Goal: Task Accomplishment & Management: Use online tool/utility

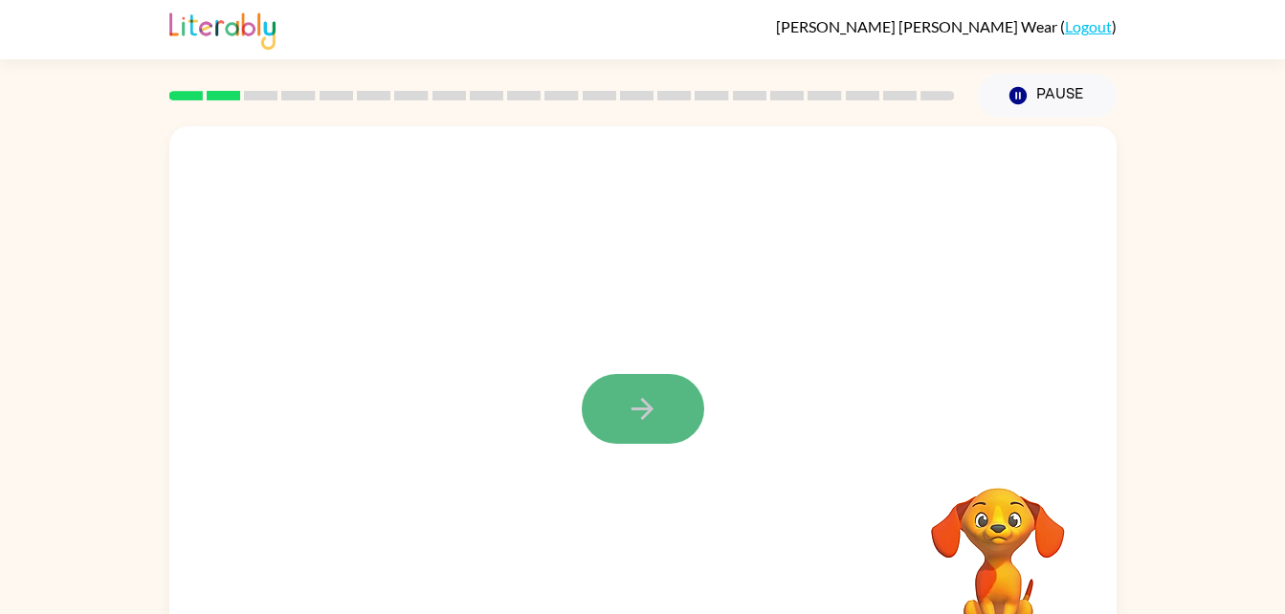
click at [657, 418] on icon "button" at bounding box center [642, 408] width 33 height 33
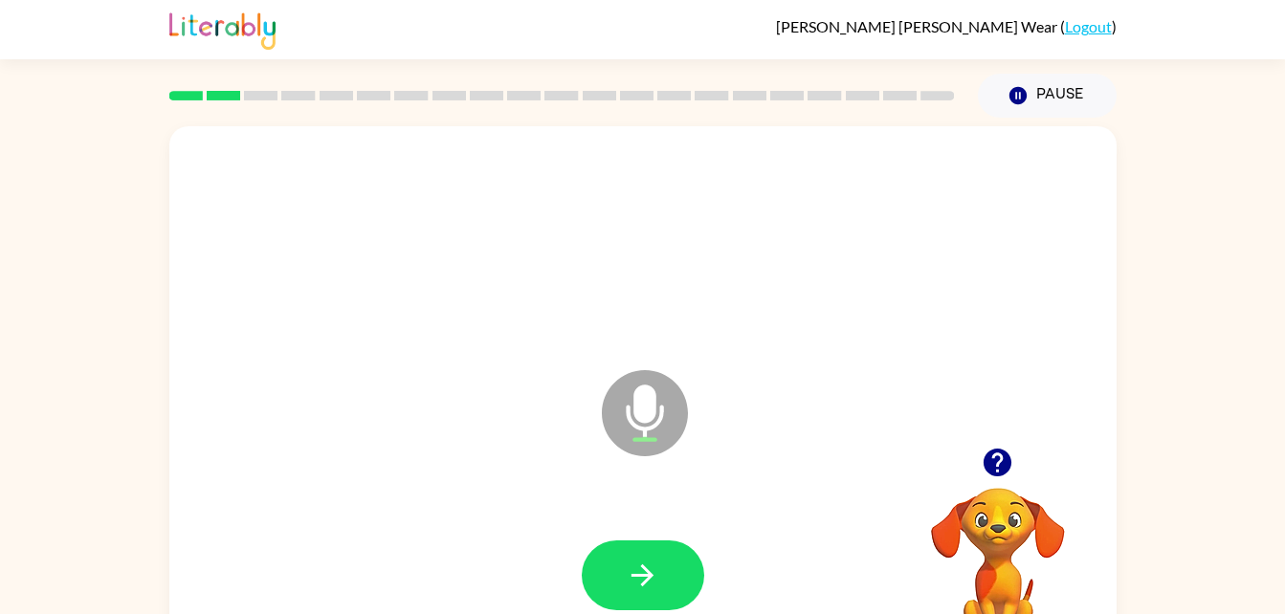
click at [645, 405] on icon "Microphone The Microphone is here when it is your turn to talk" at bounding box center [740, 437] width 287 height 144
click at [630, 547] on button "button" at bounding box center [643, 576] width 122 height 70
click at [643, 404] on icon "Microphone The Microphone is here when it is your turn to talk" at bounding box center [740, 437] width 287 height 144
click at [617, 575] on button "button" at bounding box center [643, 576] width 122 height 70
click at [658, 415] on icon at bounding box center [645, 413] width 86 height 86
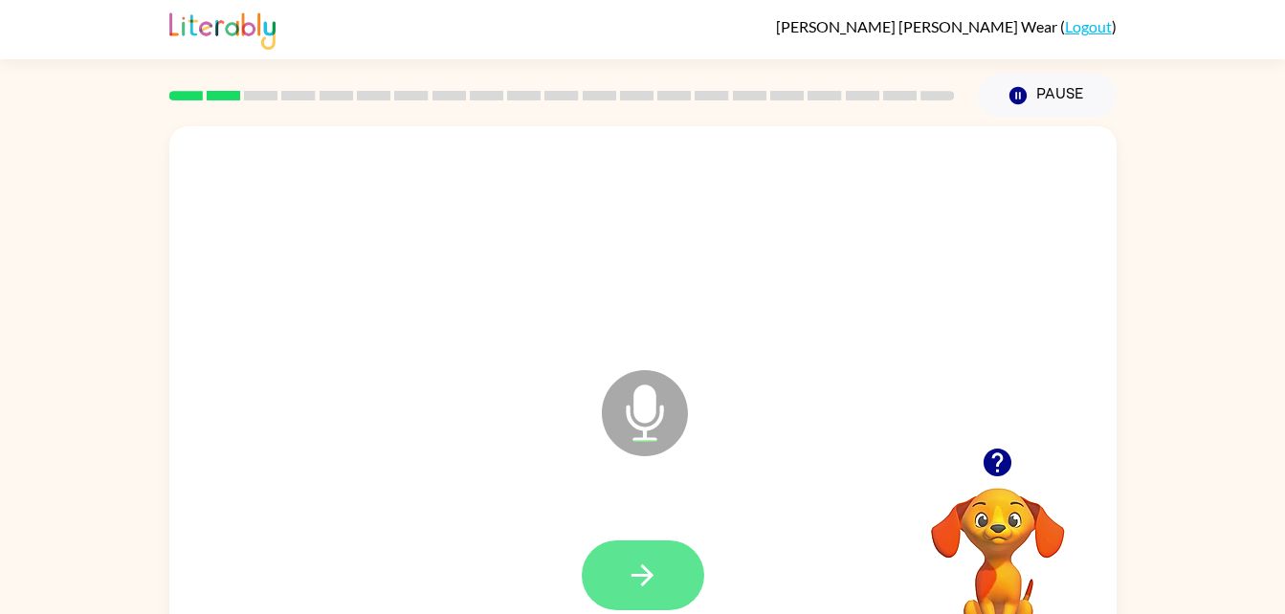
click at [666, 563] on button "button" at bounding box center [643, 576] width 122 height 70
click at [640, 384] on icon at bounding box center [645, 413] width 86 height 86
click at [659, 565] on button "button" at bounding box center [643, 576] width 122 height 70
drag, startPoint x: 622, startPoint y: 441, endPoint x: 636, endPoint y: 433, distance: 16.3
click at [636, 433] on icon at bounding box center [645, 413] width 86 height 86
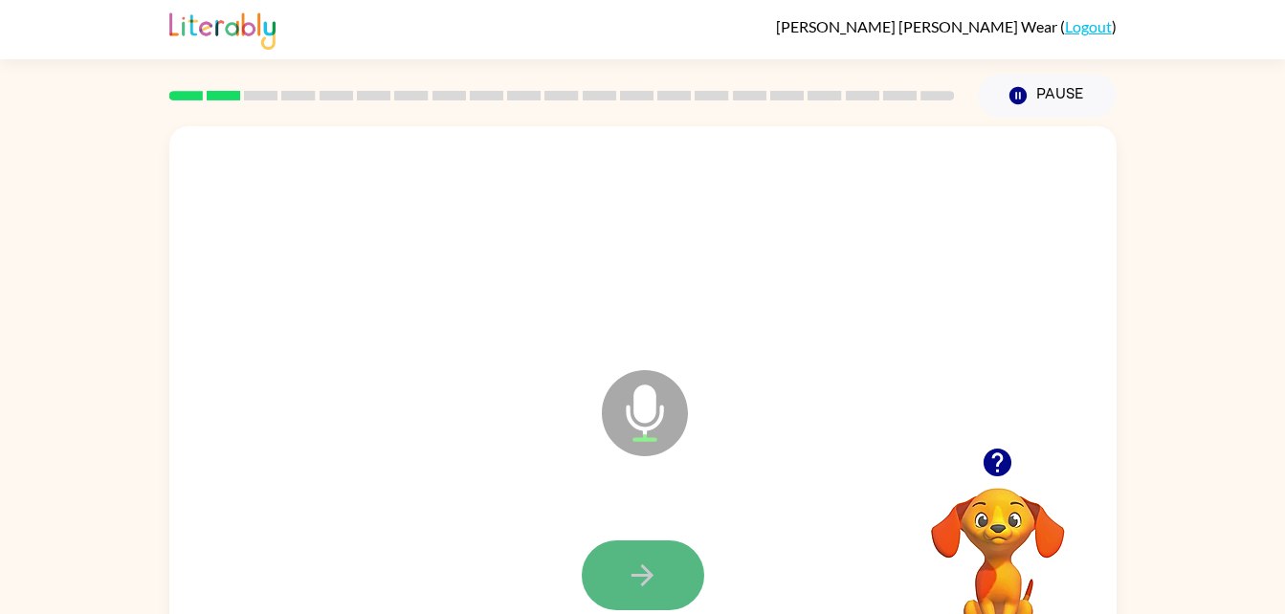
click at [667, 577] on button "button" at bounding box center [643, 576] width 122 height 70
click at [655, 423] on icon "Microphone The Microphone is here when it is your turn to talk" at bounding box center [740, 437] width 287 height 144
click at [643, 419] on icon "Microphone The Microphone is here when it is your turn to talk" at bounding box center [740, 437] width 287 height 144
click at [648, 552] on button "button" at bounding box center [643, 576] width 122 height 70
drag, startPoint x: 648, startPoint y: 410, endPoint x: 661, endPoint y: 434, distance: 27.4
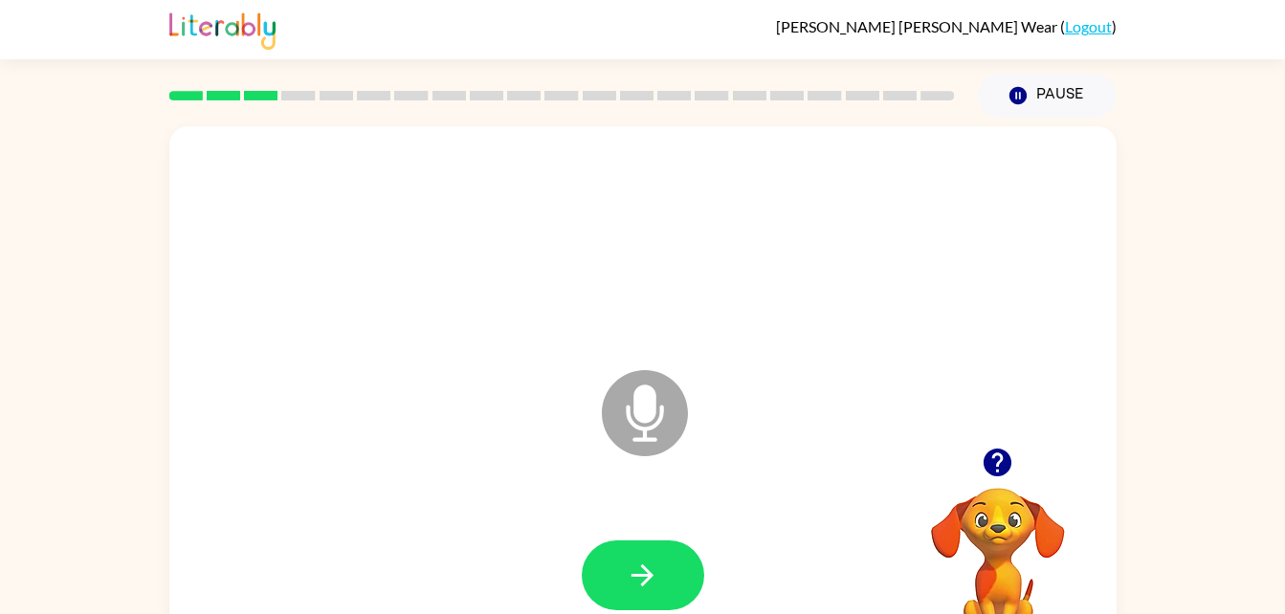
click at [661, 434] on icon "Microphone The Microphone is here when it is your turn to talk" at bounding box center [740, 437] width 287 height 144
drag, startPoint x: 661, startPoint y: 434, endPoint x: 638, endPoint y: 423, distance: 25.7
click at [638, 423] on icon at bounding box center [645, 413] width 86 height 86
click at [655, 391] on icon at bounding box center [645, 413] width 86 height 86
click at [633, 519] on div at bounding box center [642, 575] width 909 height 157
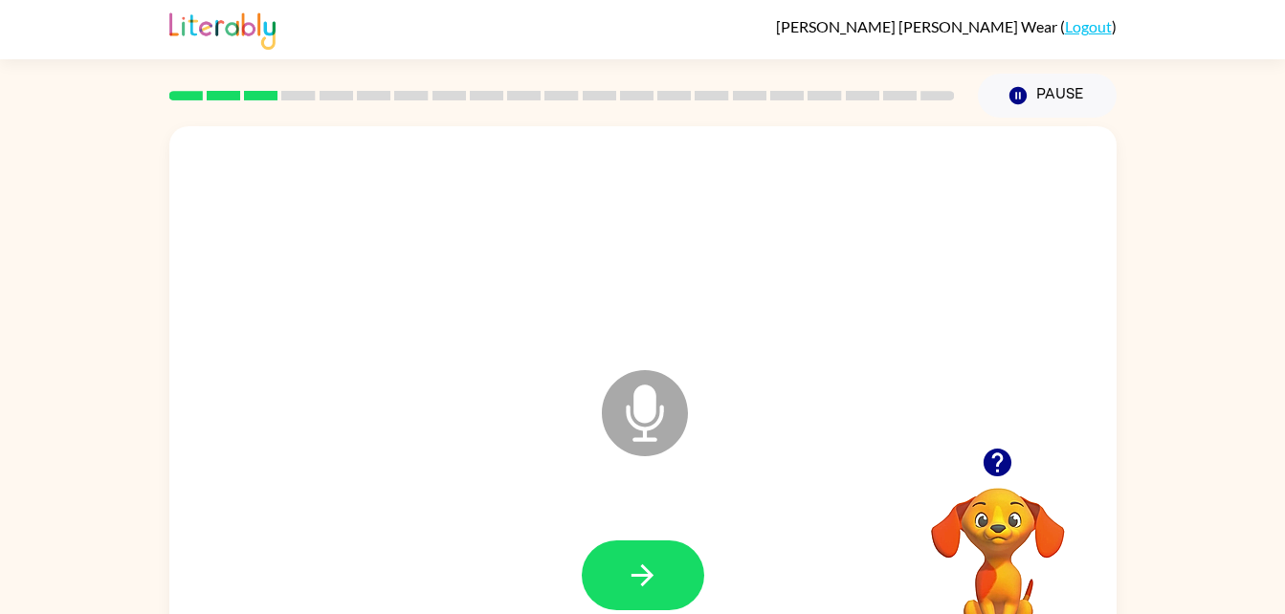
drag, startPoint x: 670, startPoint y: 409, endPoint x: 661, endPoint y: 509, distance: 99.9
click at [661, 509] on div "Microphone The Microphone is here when it is your turn to talk" at bounding box center [642, 399] width 947 height 546
click at [658, 546] on button "button" at bounding box center [643, 576] width 122 height 70
click at [646, 406] on icon "Microphone The Microphone is here when it is your turn to talk" at bounding box center [740, 437] width 287 height 144
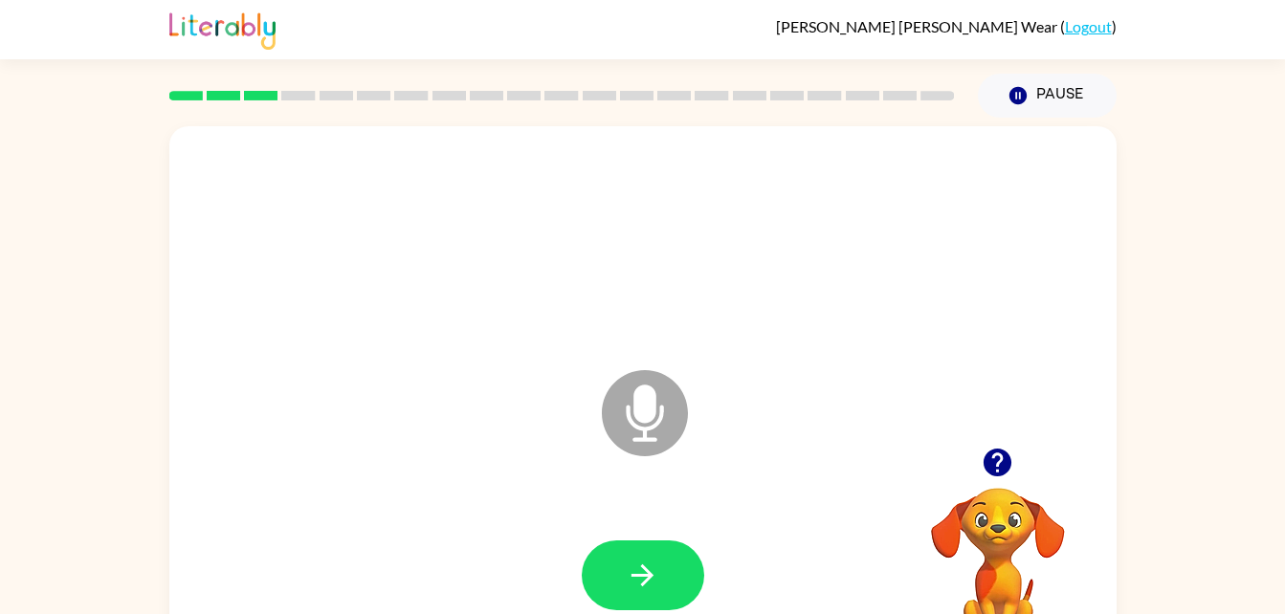
click at [646, 406] on icon "Microphone The Microphone is here when it is your turn to talk" at bounding box center [740, 437] width 287 height 144
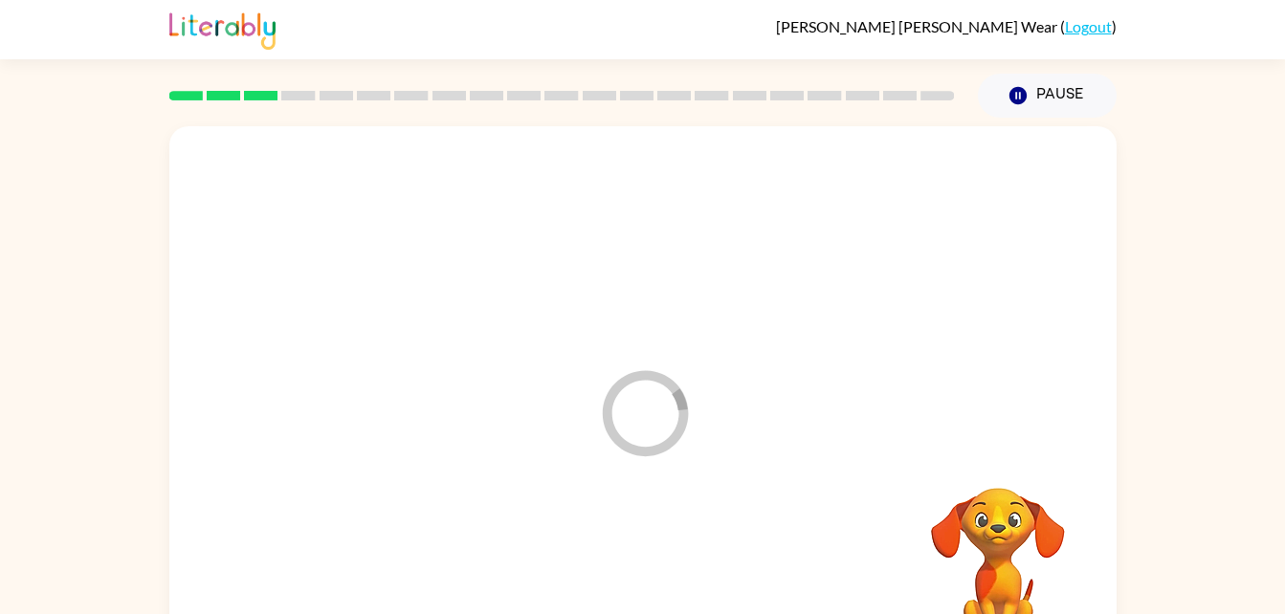
click at [646, 406] on icon "Loader Your response is being sent to our graders" at bounding box center [644, 413] width 115 height 115
click at [646, 406] on div at bounding box center [642, 409] width 909 height 157
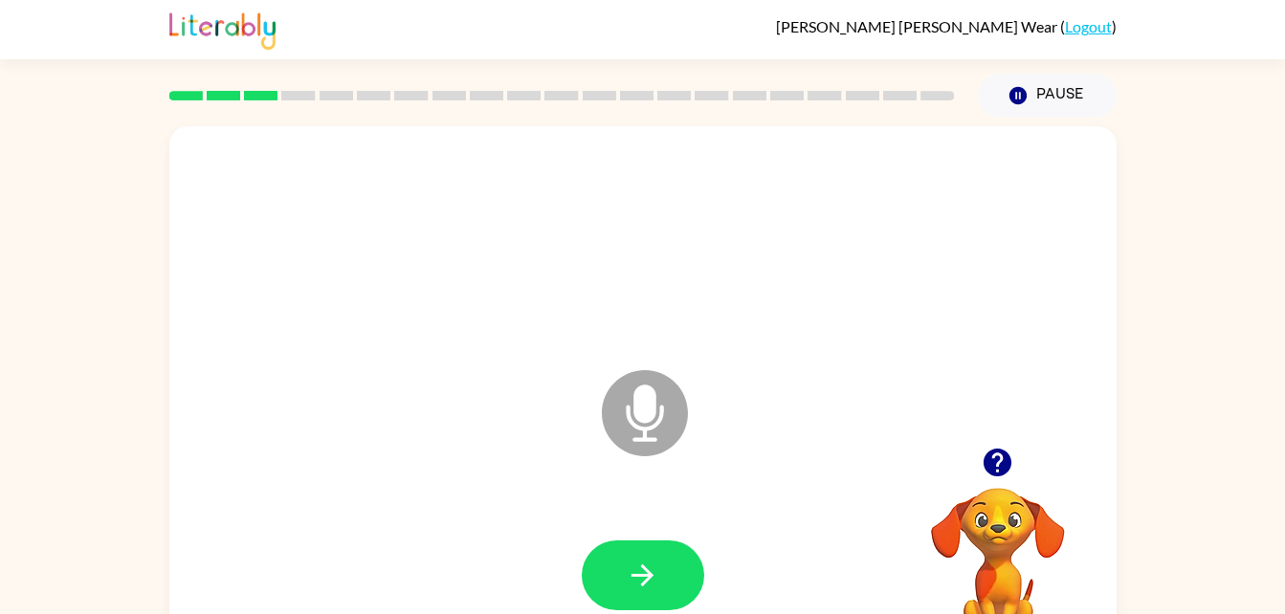
click at [640, 380] on icon at bounding box center [645, 413] width 86 height 86
click at [647, 551] on button "button" at bounding box center [643, 576] width 122 height 70
click at [640, 409] on icon "Microphone The Microphone is here when it is your turn to talk" at bounding box center [740, 437] width 287 height 144
click at [635, 588] on icon "button" at bounding box center [642, 575] width 33 height 33
click at [646, 422] on icon "Microphone The Microphone is here when it is your turn to talk" at bounding box center [740, 437] width 287 height 144
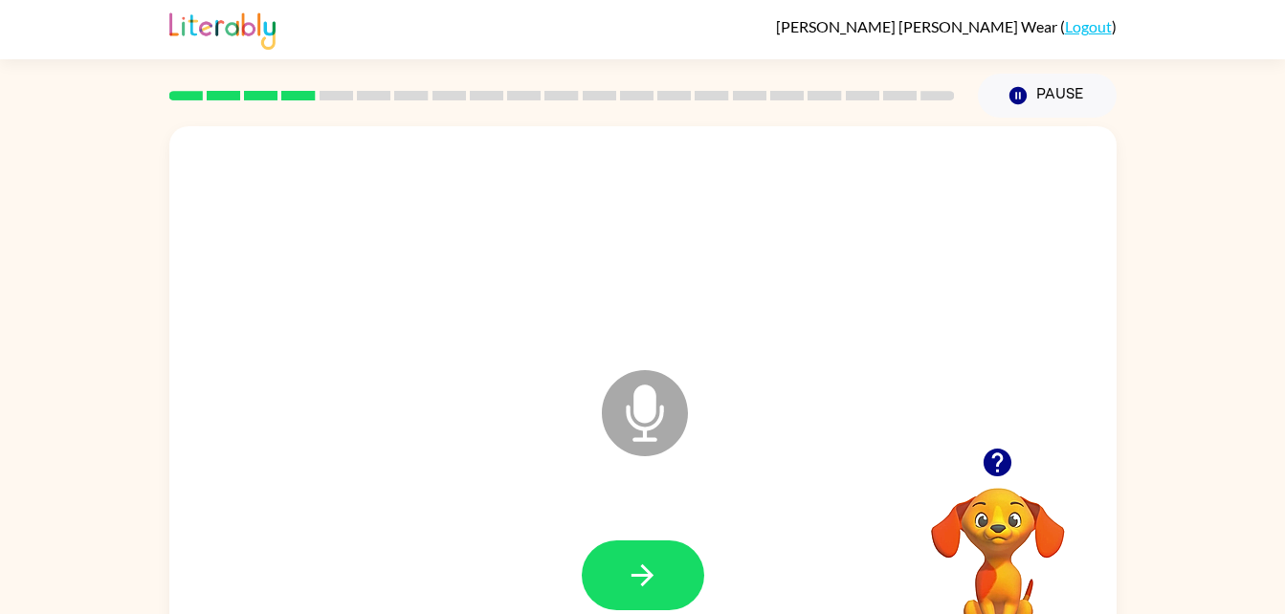
click at [634, 532] on div at bounding box center [642, 575] width 909 height 157
drag, startPoint x: 670, startPoint y: 422, endPoint x: 683, endPoint y: 437, distance: 20.3
click at [683, 437] on icon "Microphone The Microphone is here when it is your turn to talk" at bounding box center [740, 437] width 287 height 144
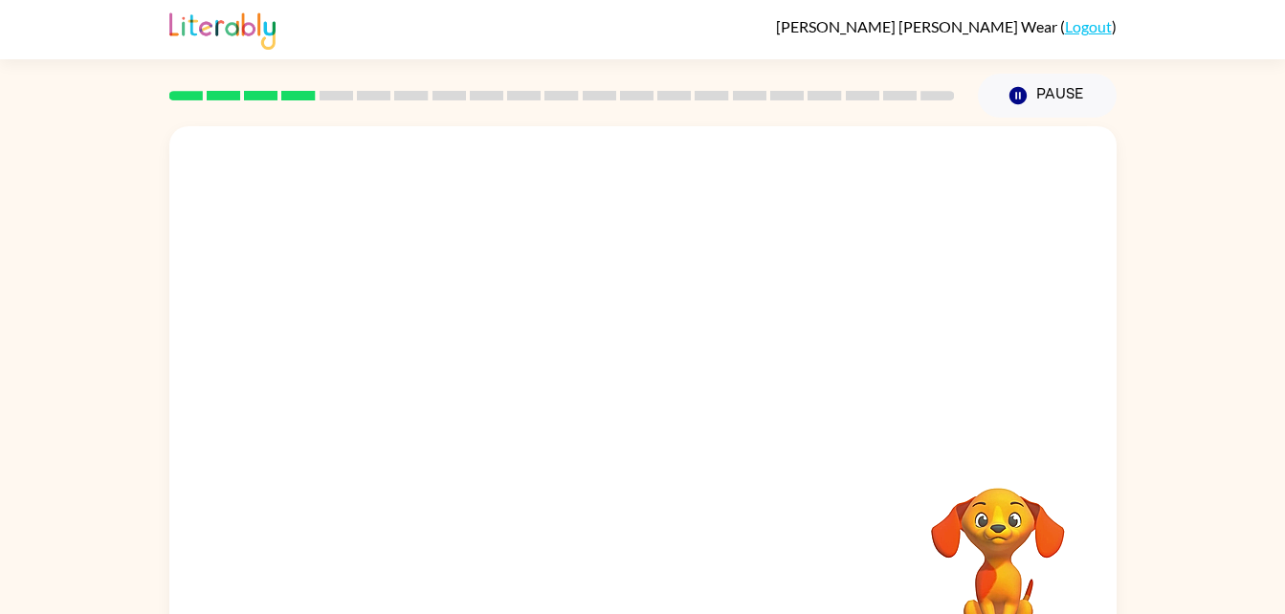
click at [1013, 553] on video "Your browser must support playing .mp4 files to use Literably. Please try using…" at bounding box center [997, 553] width 191 height 191
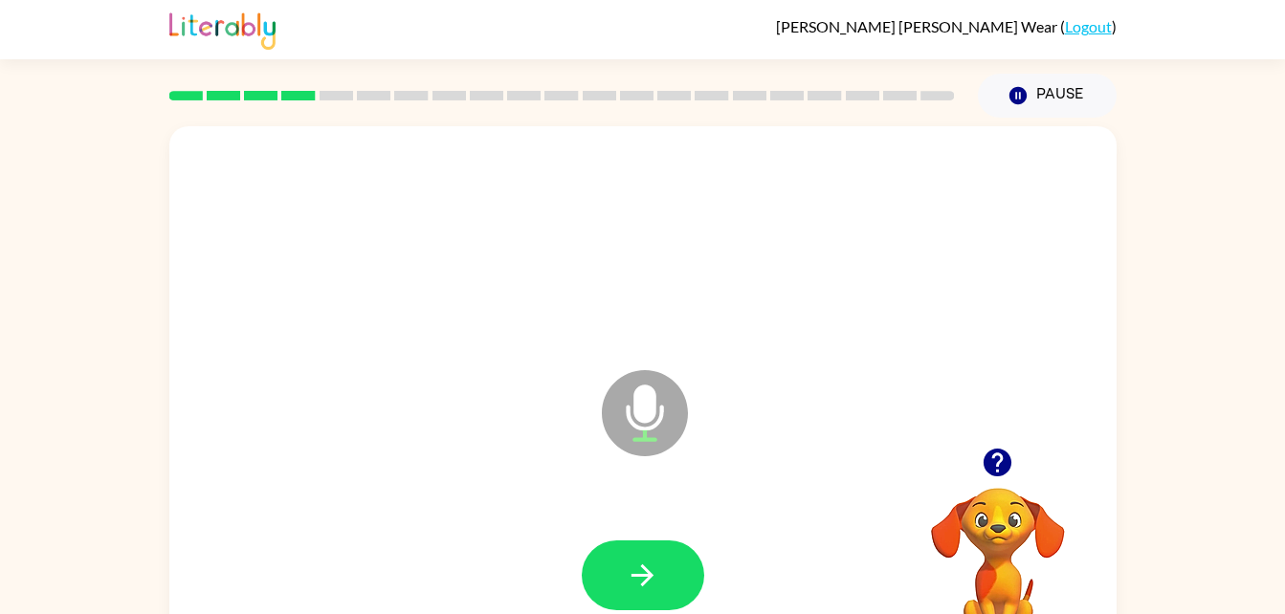
click at [654, 419] on icon at bounding box center [645, 413] width 86 height 86
click at [636, 585] on icon "button" at bounding box center [642, 575] width 33 height 33
click at [650, 431] on icon at bounding box center [645, 413] width 86 height 86
click at [649, 534] on div at bounding box center [642, 575] width 909 height 157
click at [651, 541] on button "button" at bounding box center [643, 576] width 122 height 70
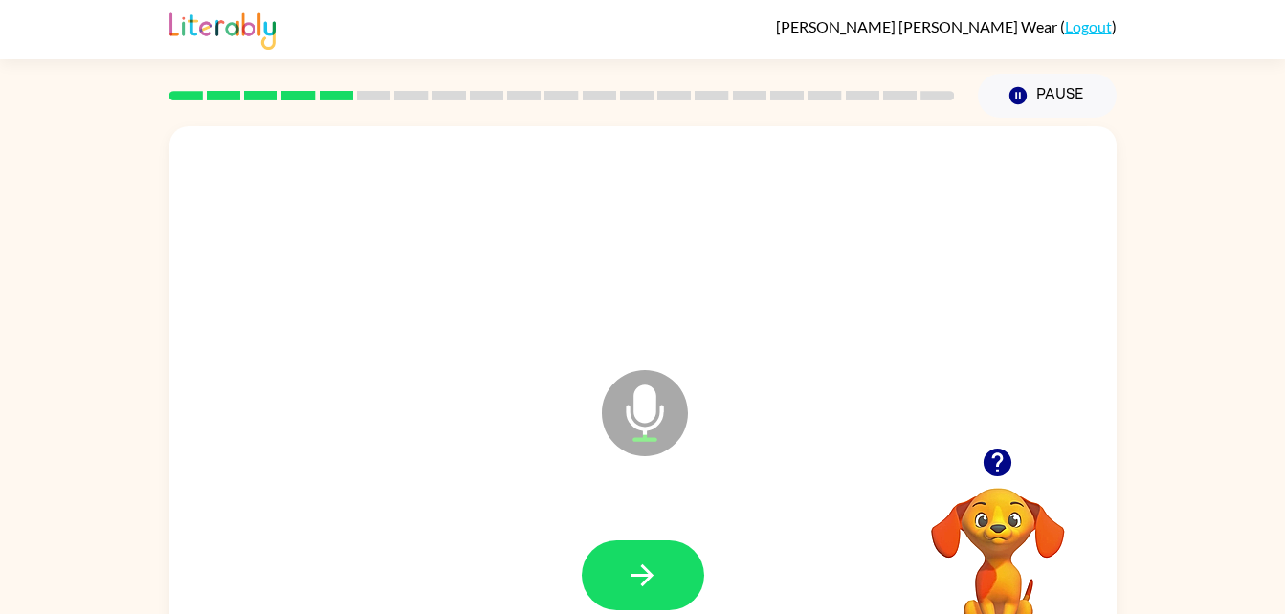
click at [652, 441] on icon "Microphone The Microphone is here when it is your turn to talk" at bounding box center [740, 437] width 287 height 144
click at [683, 576] on button "button" at bounding box center [643, 576] width 122 height 70
click at [653, 428] on icon "Microphone The Microphone is here when it is your turn to talk" at bounding box center [740, 437] width 287 height 144
click at [630, 555] on button "button" at bounding box center [643, 576] width 122 height 70
click at [651, 380] on icon at bounding box center [645, 413] width 86 height 86
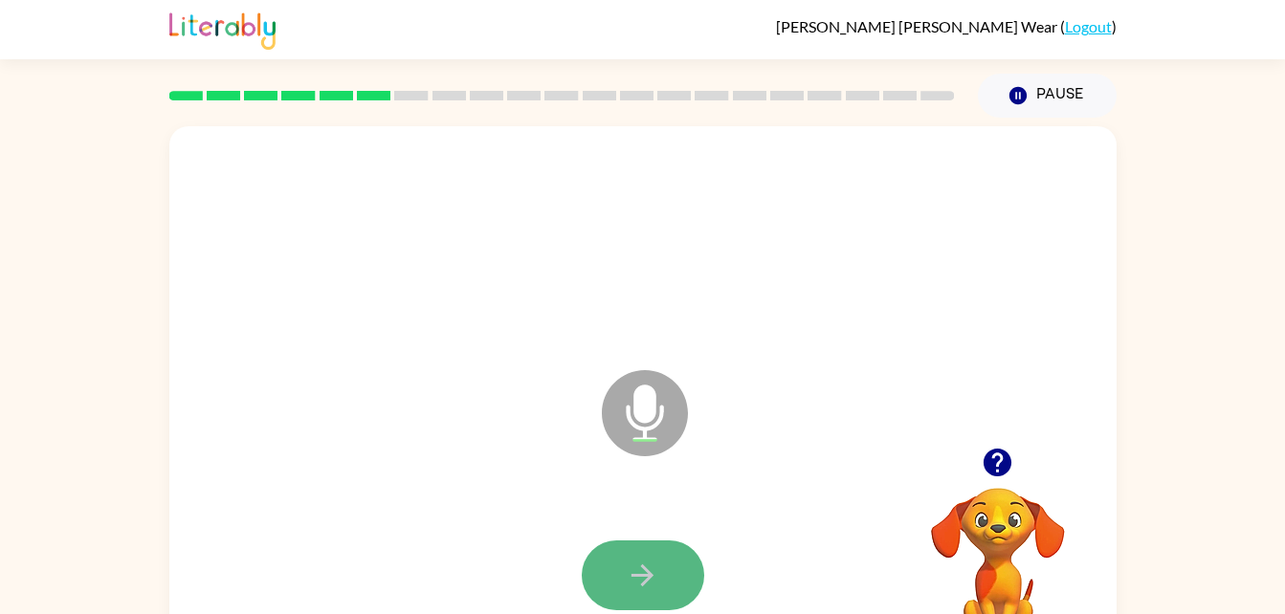
click at [625, 567] on button "button" at bounding box center [643, 576] width 122 height 70
click at [675, 445] on icon "Microphone The Microphone is here when it is your turn to talk" at bounding box center [740, 437] width 287 height 144
click at [645, 552] on button "button" at bounding box center [643, 576] width 122 height 70
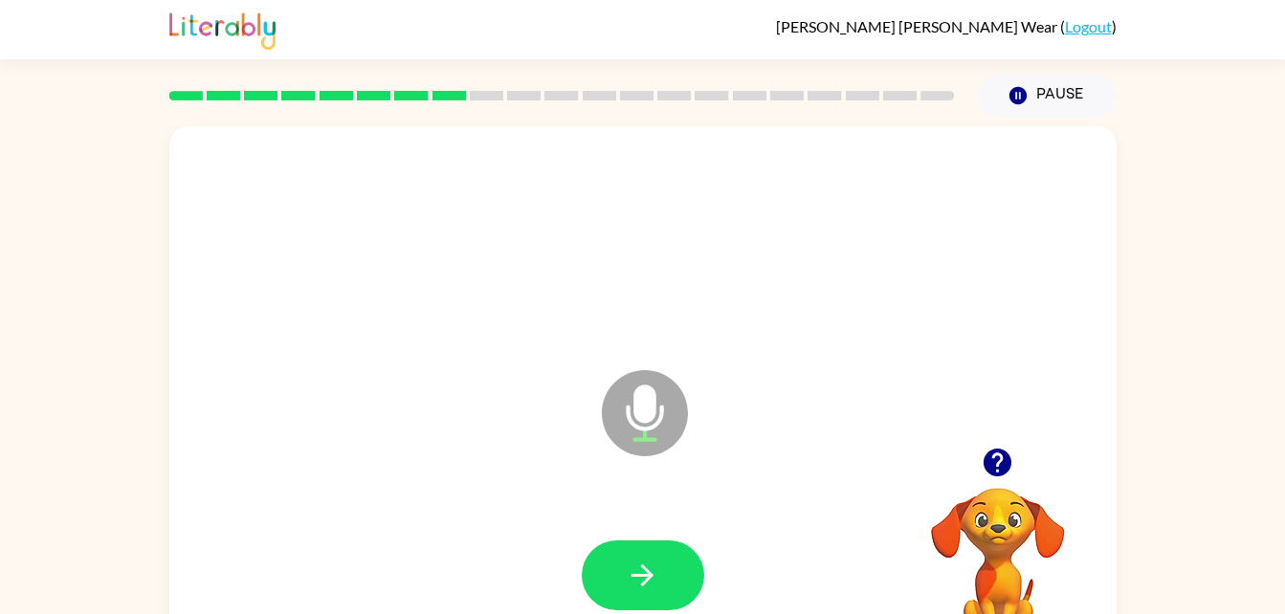
click at [625, 389] on icon at bounding box center [645, 413] width 86 height 86
click at [661, 548] on button "button" at bounding box center [643, 576] width 122 height 70
click at [636, 398] on icon "Microphone The Microphone is here when it is your turn to talk" at bounding box center [740, 437] width 287 height 144
click at [681, 582] on button "button" at bounding box center [643, 576] width 122 height 70
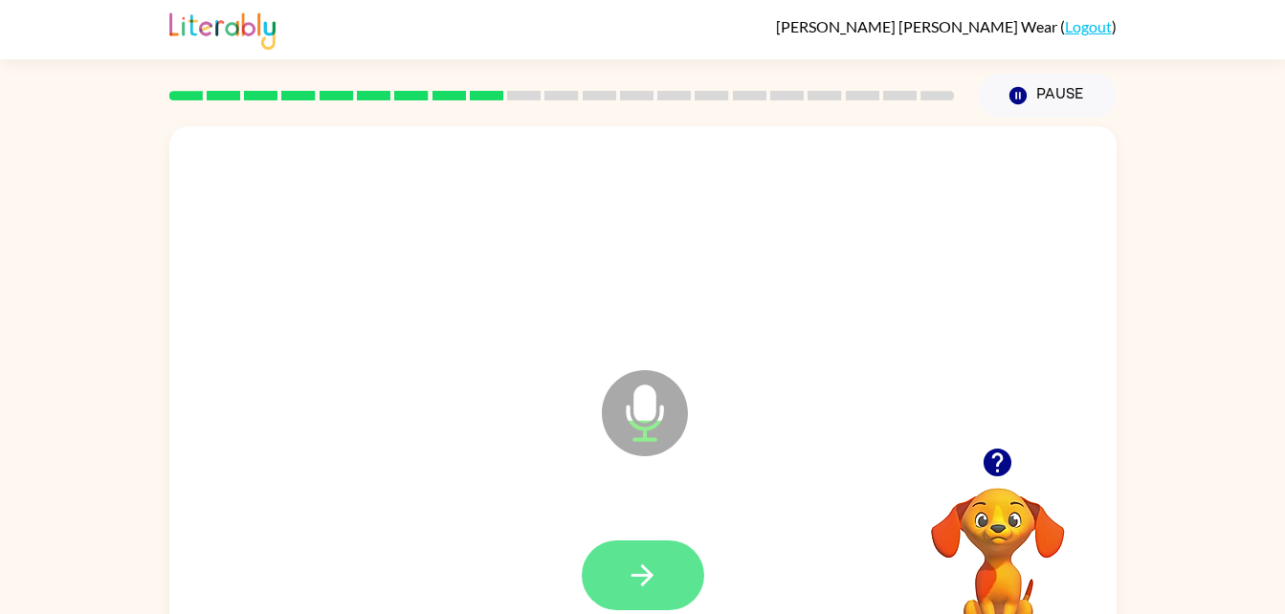
drag, startPoint x: 651, startPoint y: 427, endPoint x: 683, endPoint y: 573, distance: 149.7
click at [683, 573] on div "Microphone The Microphone is here when it is your turn to talk" at bounding box center [642, 399] width 947 height 546
click at [673, 563] on button "button" at bounding box center [643, 576] width 122 height 70
click at [643, 416] on icon "Microphone The Microphone is here when it is your turn to talk" at bounding box center [740, 437] width 287 height 144
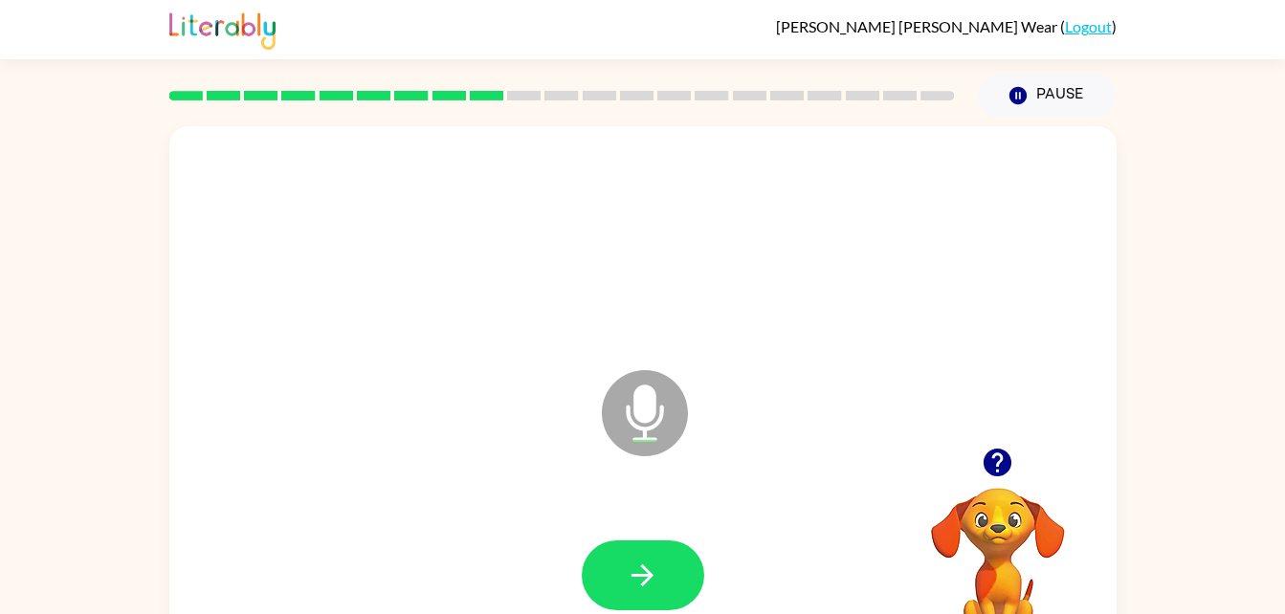
click at [643, 523] on div at bounding box center [642, 575] width 909 height 157
click at [636, 559] on icon "button" at bounding box center [642, 575] width 33 height 33
click at [627, 447] on icon at bounding box center [645, 413] width 86 height 86
click at [621, 556] on button "button" at bounding box center [643, 576] width 122 height 70
click at [644, 587] on icon "button" at bounding box center [642, 575] width 33 height 33
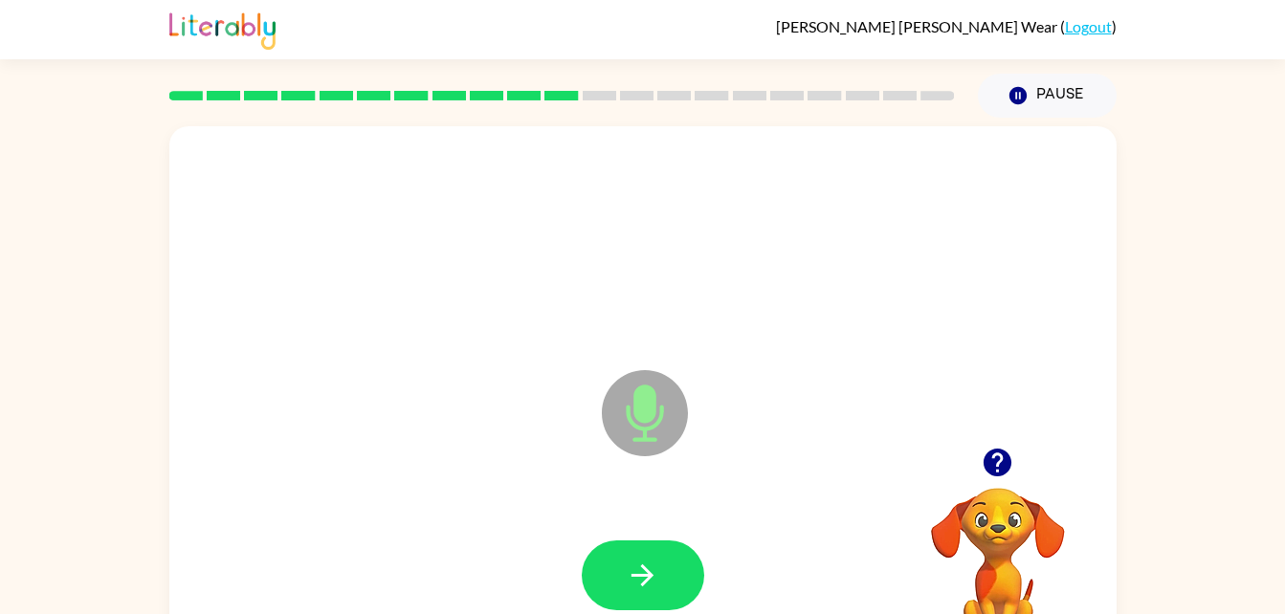
click at [638, 407] on icon "Microphone The Microphone is here when it is your turn to talk" at bounding box center [740, 437] width 287 height 144
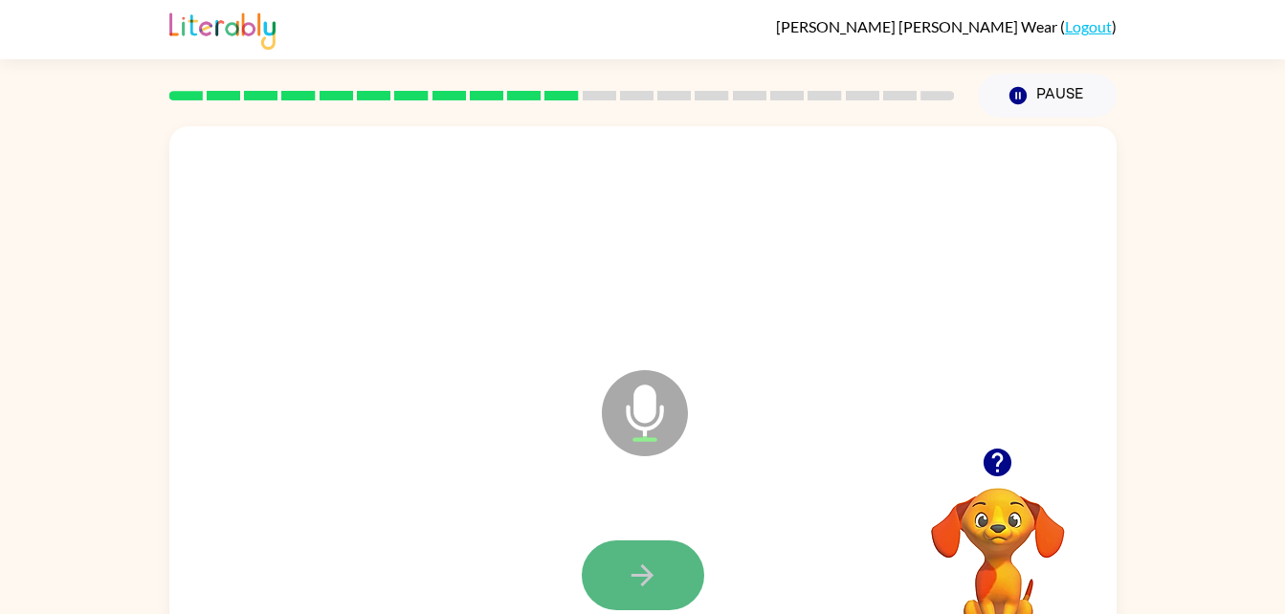
click at [666, 553] on button "button" at bounding box center [643, 576] width 122 height 70
click at [626, 399] on icon at bounding box center [645, 413] width 86 height 86
click at [638, 533] on div at bounding box center [642, 575] width 909 height 157
click at [651, 546] on button "button" at bounding box center [643, 576] width 122 height 70
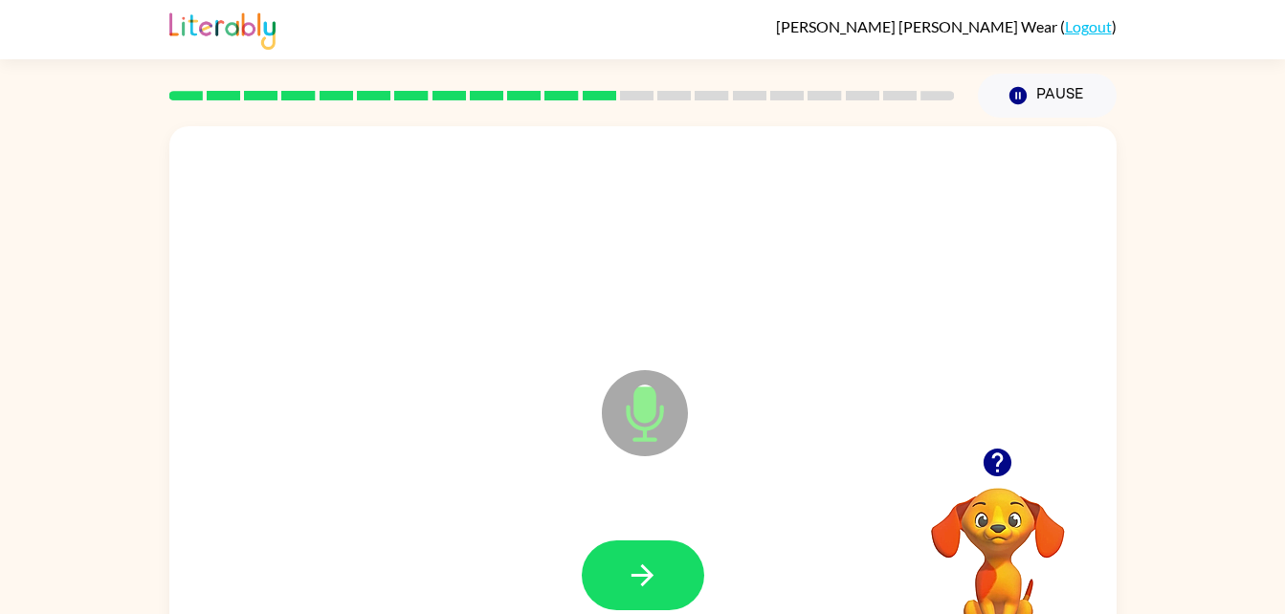
click at [634, 405] on icon "Microphone The Microphone is here when it is your turn to talk" at bounding box center [740, 437] width 287 height 144
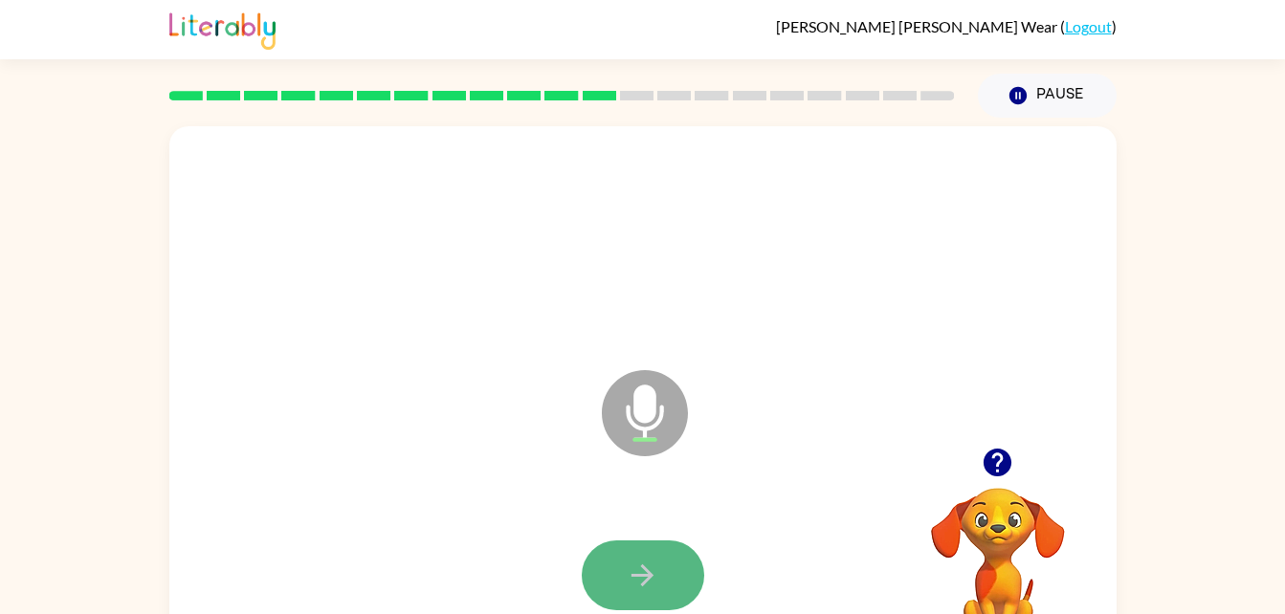
click at [624, 561] on button "button" at bounding box center [643, 576] width 122 height 70
click at [633, 400] on icon "Microphone The Microphone is here when it is your turn to talk" at bounding box center [740, 437] width 287 height 144
click at [653, 548] on button "button" at bounding box center [643, 576] width 122 height 70
click at [635, 408] on icon "Microphone The Microphone is here when it is your turn to talk" at bounding box center [740, 437] width 287 height 144
click at [661, 567] on button "button" at bounding box center [643, 576] width 122 height 70
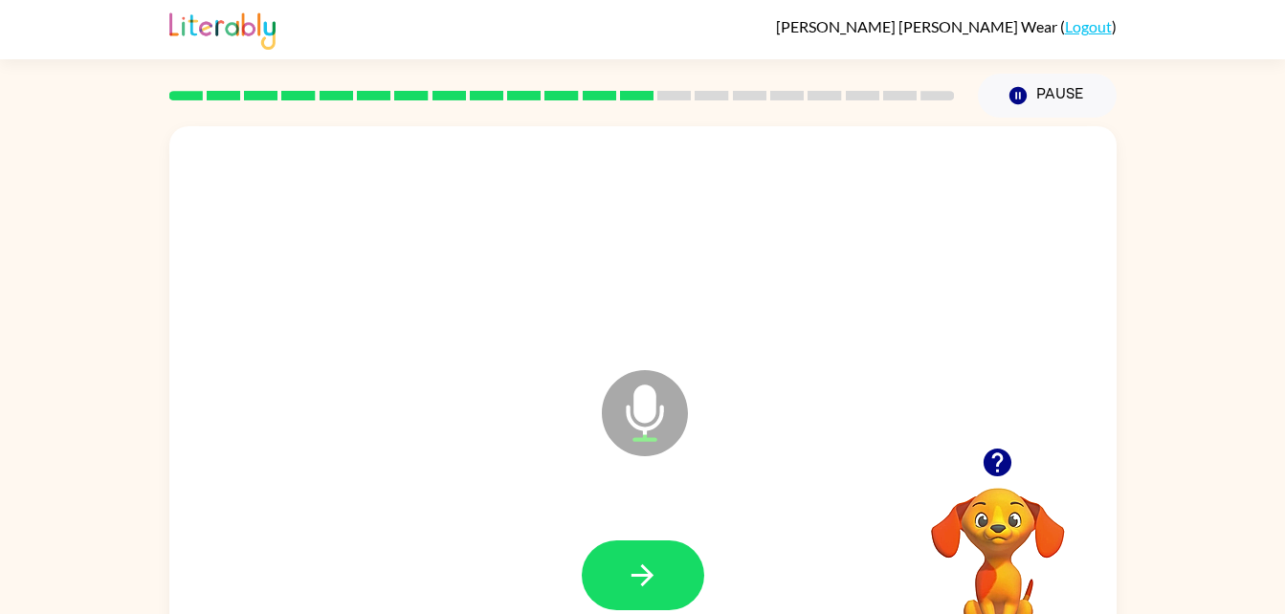
click at [670, 415] on icon at bounding box center [645, 413] width 86 height 86
click at [624, 544] on button "button" at bounding box center [643, 576] width 122 height 70
click at [634, 415] on icon "Microphone The Microphone is here when it is your turn to talk" at bounding box center [740, 437] width 287 height 144
click at [622, 549] on button "button" at bounding box center [643, 576] width 122 height 70
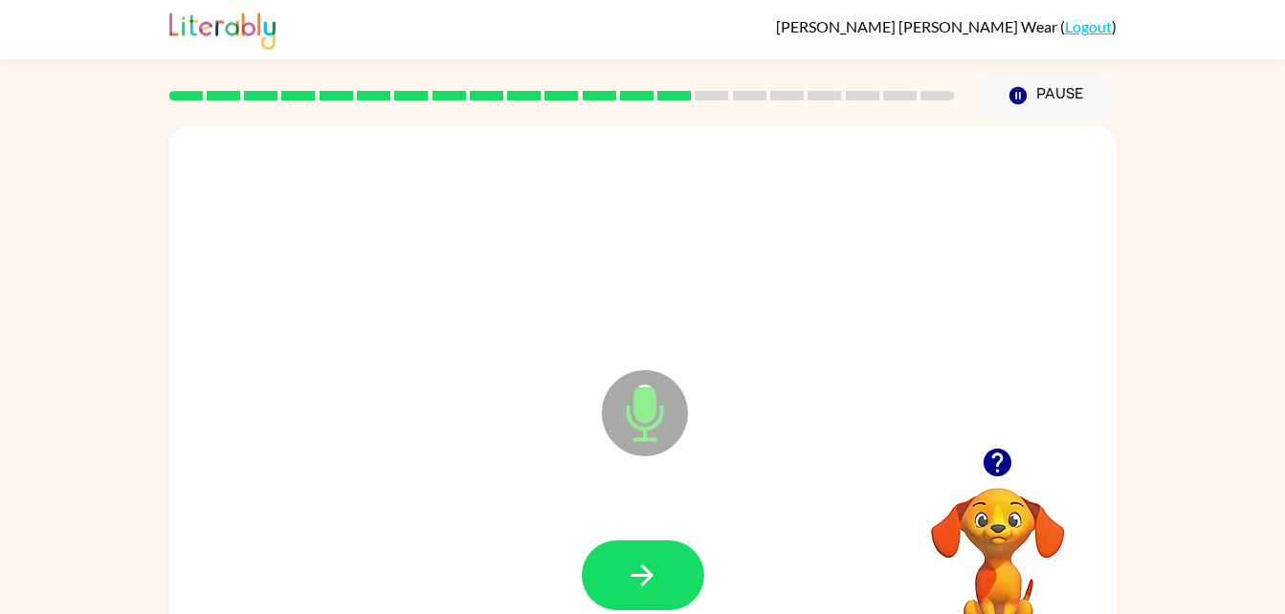
click at [652, 401] on icon "Microphone The Microphone is here when it is your turn to talk" at bounding box center [740, 437] width 287 height 144
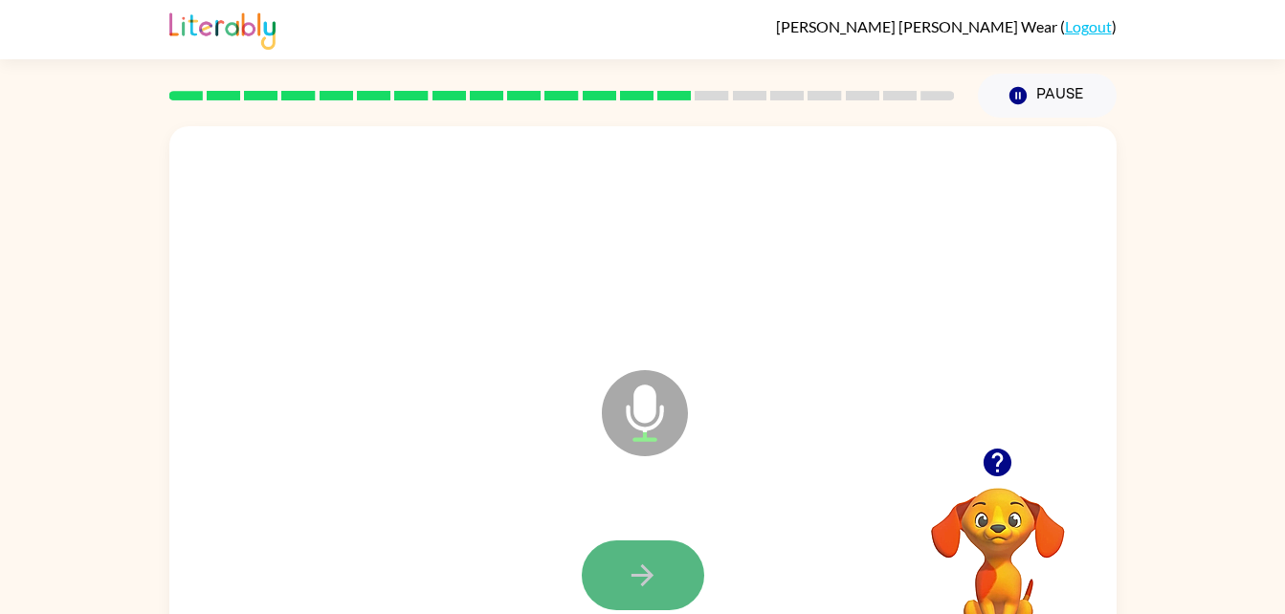
click at [663, 571] on button "button" at bounding box center [643, 576] width 122 height 70
click at [635, 401] on icon "Microphone The Microphone is here when it is your turn to talk" at bounding box center [740, 437] width 287 height 144
click at [653, 541] on button "button" at bounding box center [643, 576] width 122 height 70
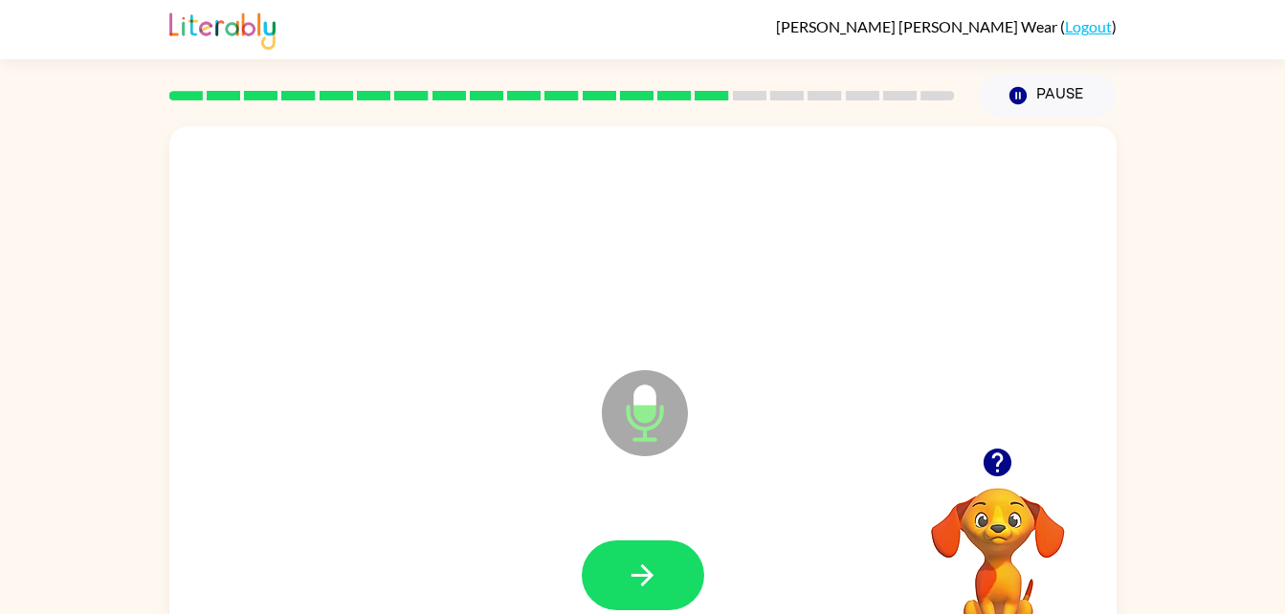
click at [661, 408] on icon "Microphone The Microphone is here when it is your turn to talk" at bounding box center [740, 437] width 287 height 144
click at [633, 562] on icon "button" at bounding box center [642, 575] width 33 height 33
click at [636, 405] on icon "Microphone The Microphone is here when it is your turn to talk" at bounding box center [740, 437] width 287 height 144
click at [634, 555] on button "button" at bounding box center [643, 576] width 122 height 70
click at [641, 414] on icon "Microphone The Microphone is here when it is your turn to talk" at bounding box center [740, 437] width 287 height 144
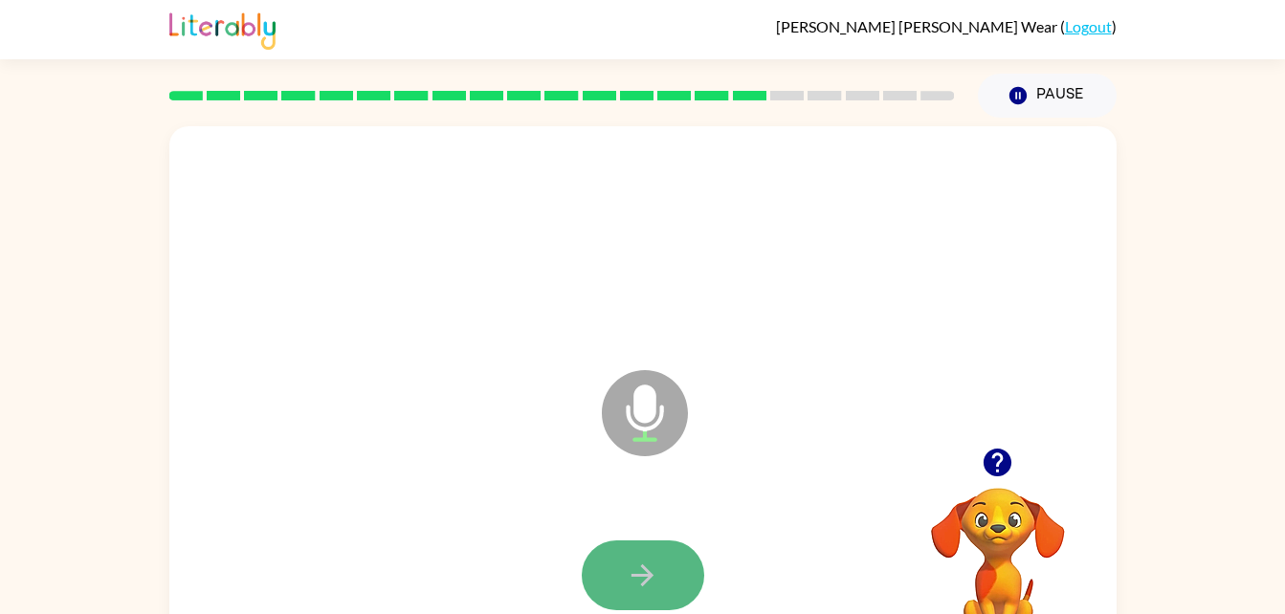
click at [662, 575] on button "button" at bounding box center [643, 576] width 122 height 70
click at [652, 421] on icon at bounding box center [645, 413] width 86 height 86
click at [630, 572] on icon "button" at bounding box center [642, 575] width 33 height 33
click at [658, 413] on icon at bounding box center [645, 413] width 86 height 86
click at [684, 583] on button "button" at bounding box center [643, 576] width 122 height 70
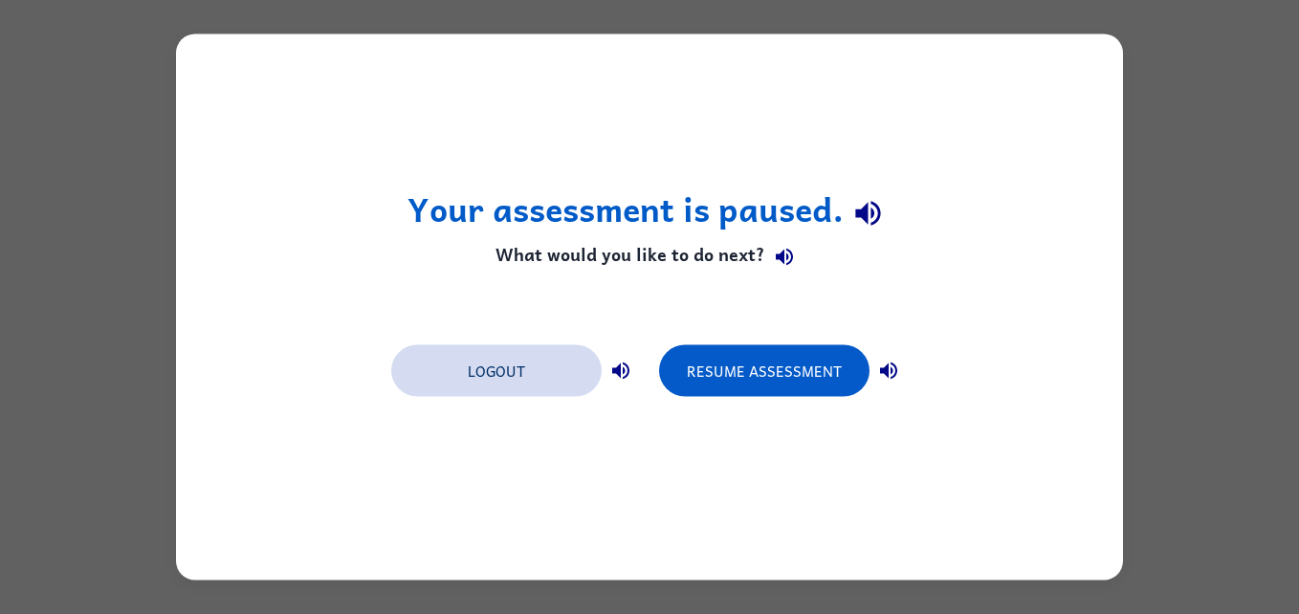
click at [452, 393] on button "Logout" at bounding box center [496, 371] width 210 height 52
click at [461, 390] on button "Logout" at bounding box center [496, 371] width 210 height 52
click at [467, 375] on button "Logout" at bounding box center [496, 371] width 210 height 52
